Goal: Find specific page/section: Find specific page/section

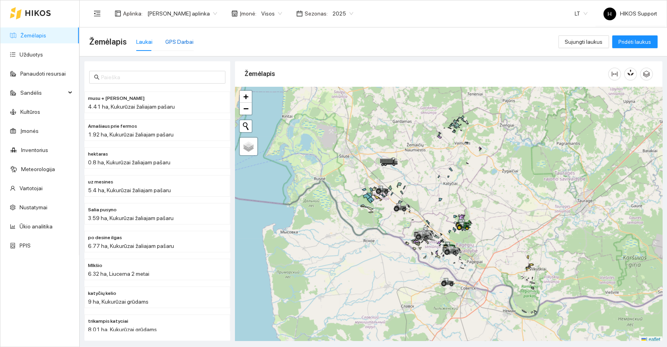
click at [173, 41] on div "GPS Darbai" at bounding box center [179, 41] width 28 height 9
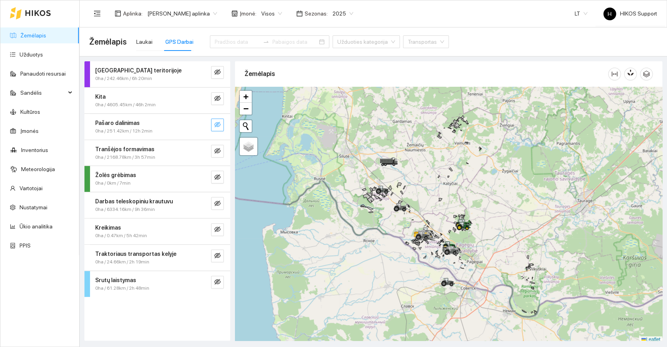
click at [218, 122] on icon "eye-invisible" at bounding box center [217, 125] width 6 height 6
click at [200, 125] on icon "search" at bounding box center [201, 125] width 6 height 6
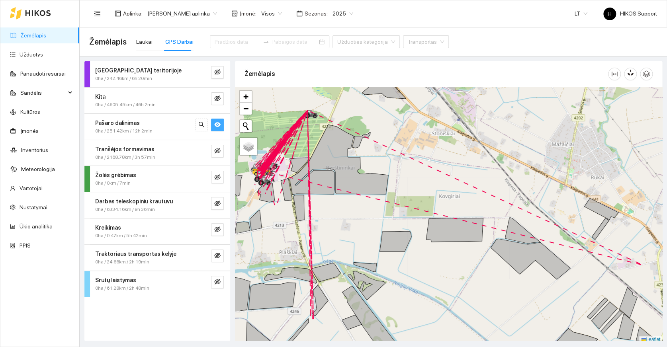
click at [165, 72] on div "[GEOGRAPHIC_DATA] teritorijoje" at bounding box center [144, 70] width 98 height 9
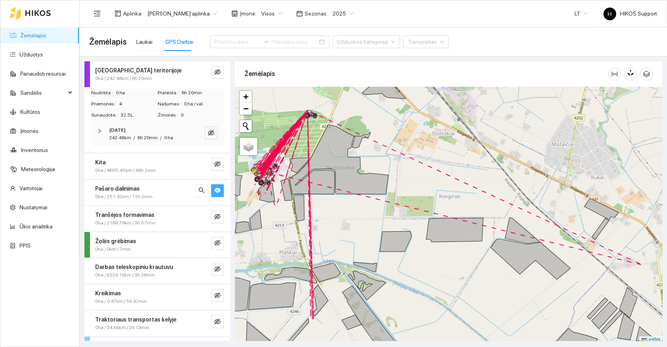
click at [131, 139] on div "242.46km / 6h 20min / 0 ha" at bounding box center [141, 138] width 64 height 8
